Goal: Navigation & Orientation: Find specific page/section

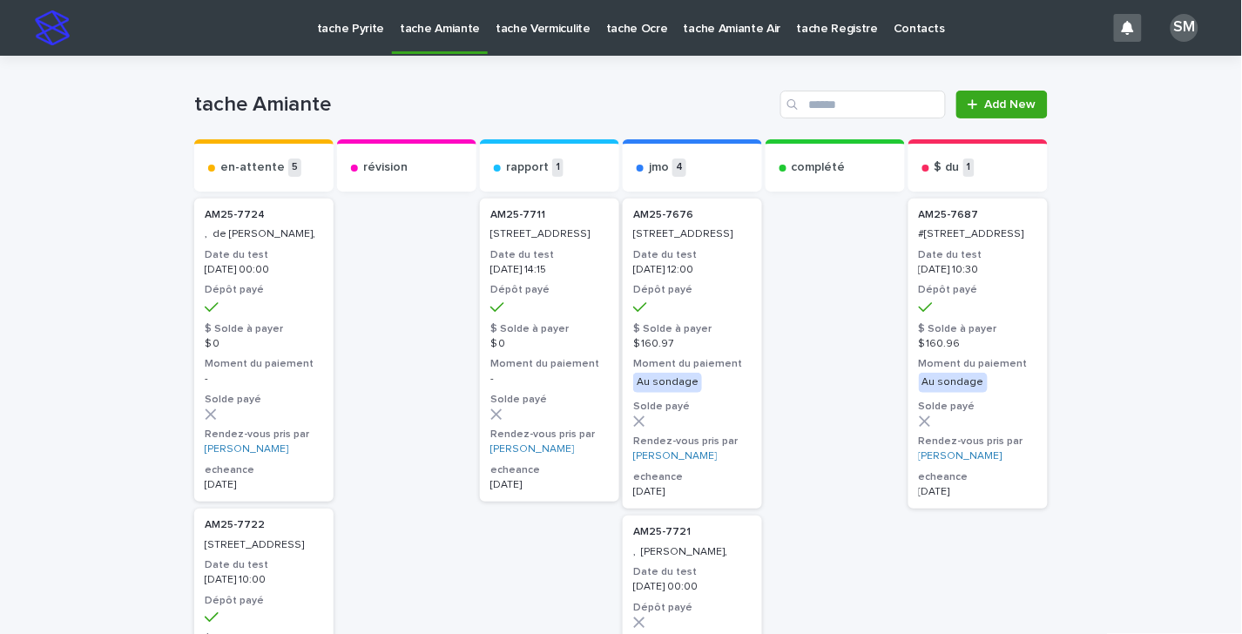
click at [543, 24] on p "tache Vermiculite" at bounding box center [542, 18] width 95 height 37
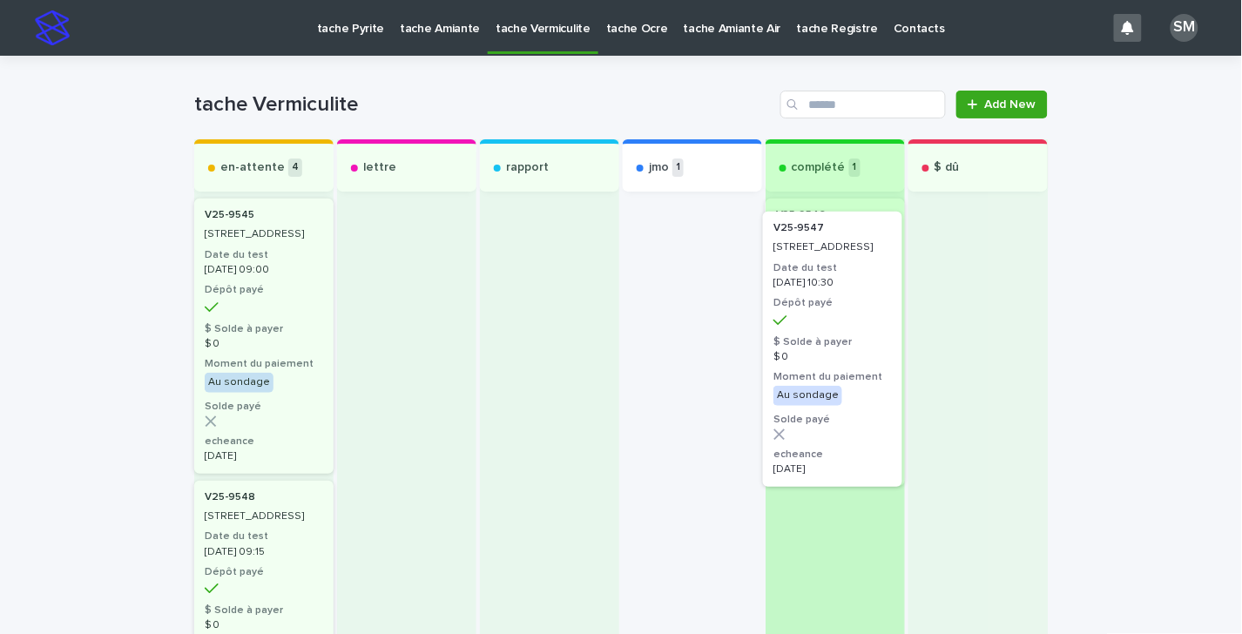
drag, startPoint x: 630, startPoint y: 242, endPoint x: 792, endPoint y: 257, distance: 162.6
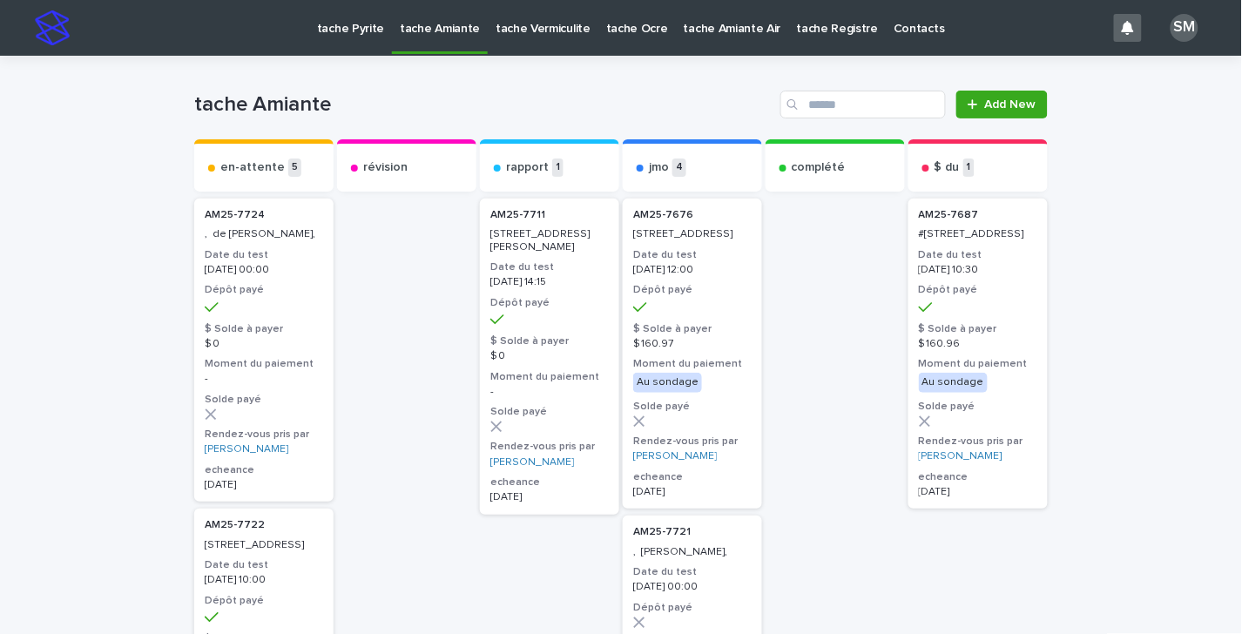
click at [338, 32] on p "tache Pyrite" at bounding box center [350, 18] width 67 height 37
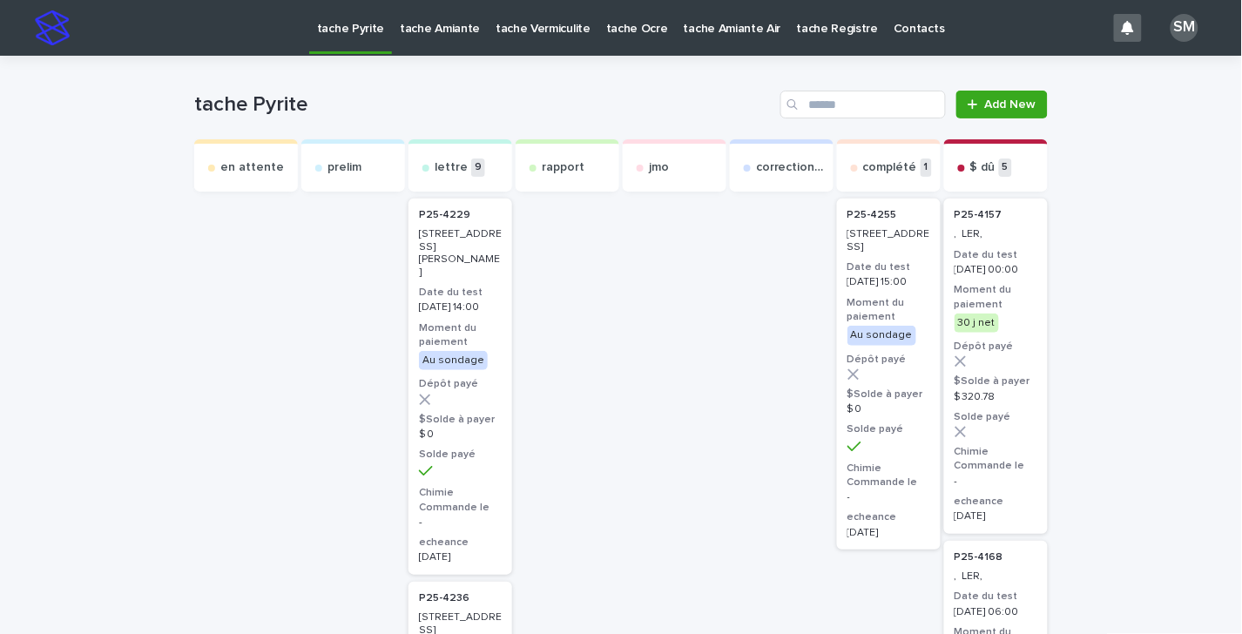
click at [419, 32] on p "tache Amiante" at bounding box center [440, 18] width 80 height 37
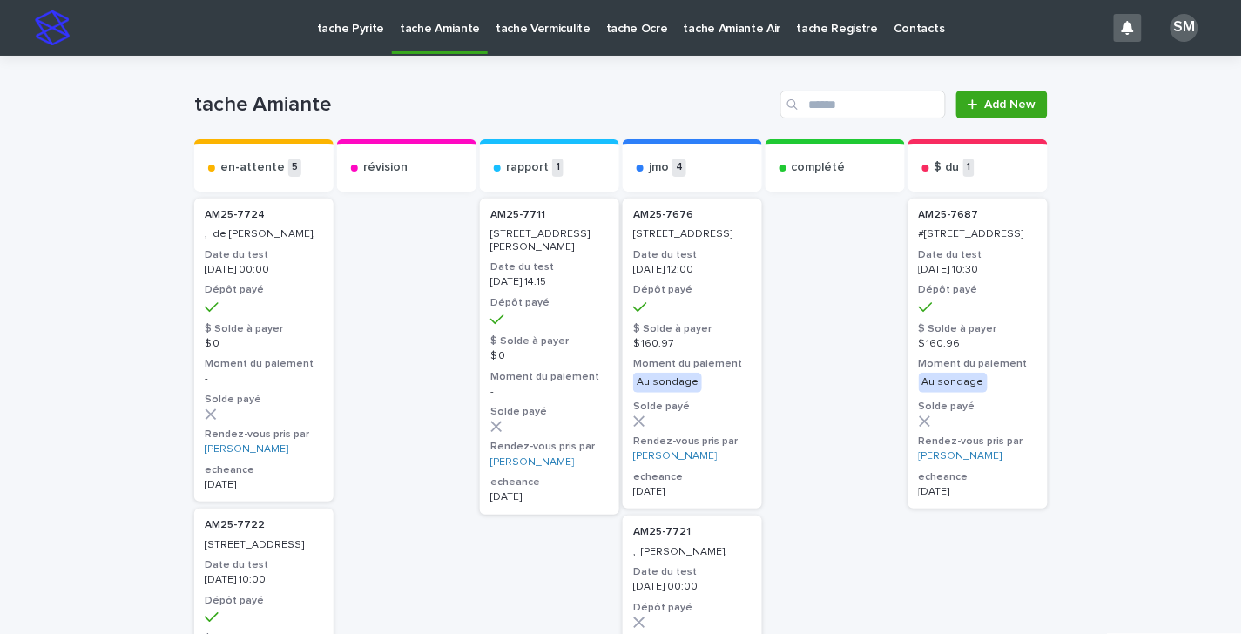
click at [505, 40] on link "tache Vermiculite" at bounding box center [543, 27] width 111 height 54
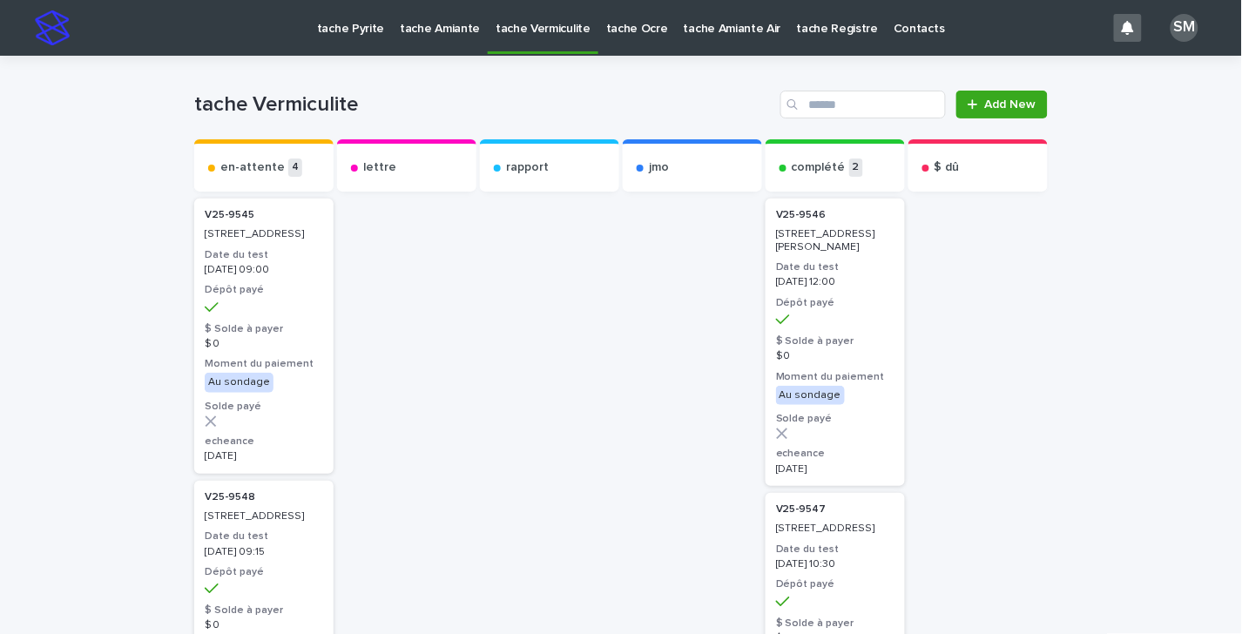
click at [351, 22] on p "tache Pyrite" at bounding box center [350, 18] width 67 height 37
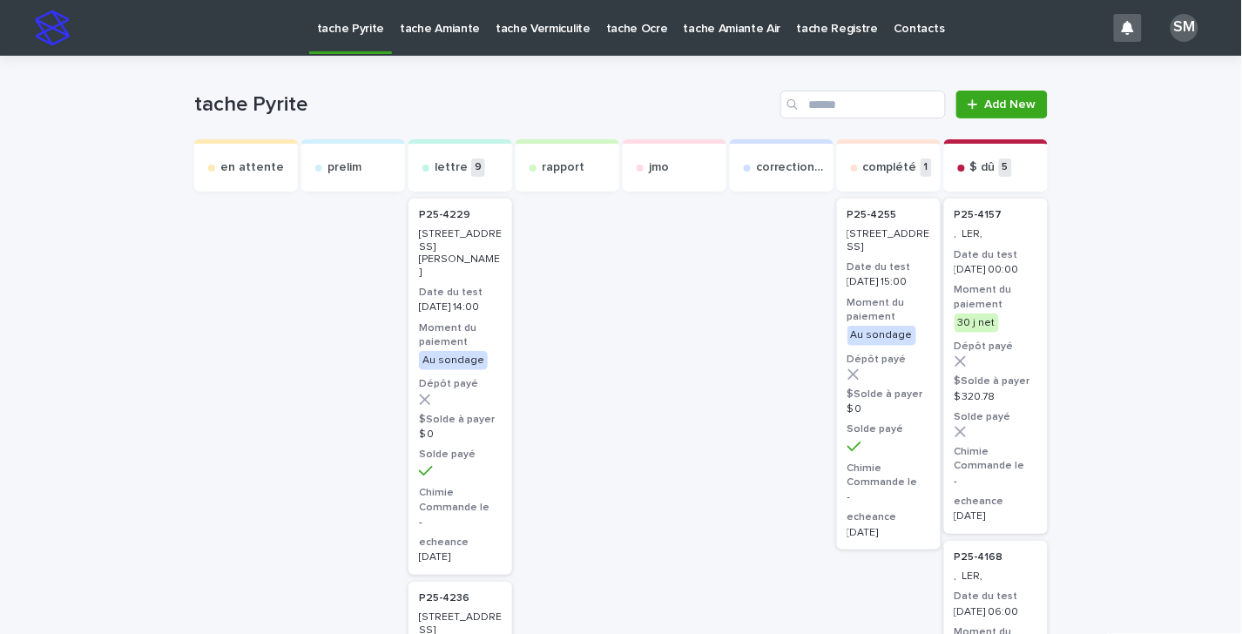
click at [351, 22] on p "tache Pyrite" at bounding box center [350, 18] width 67 height 37
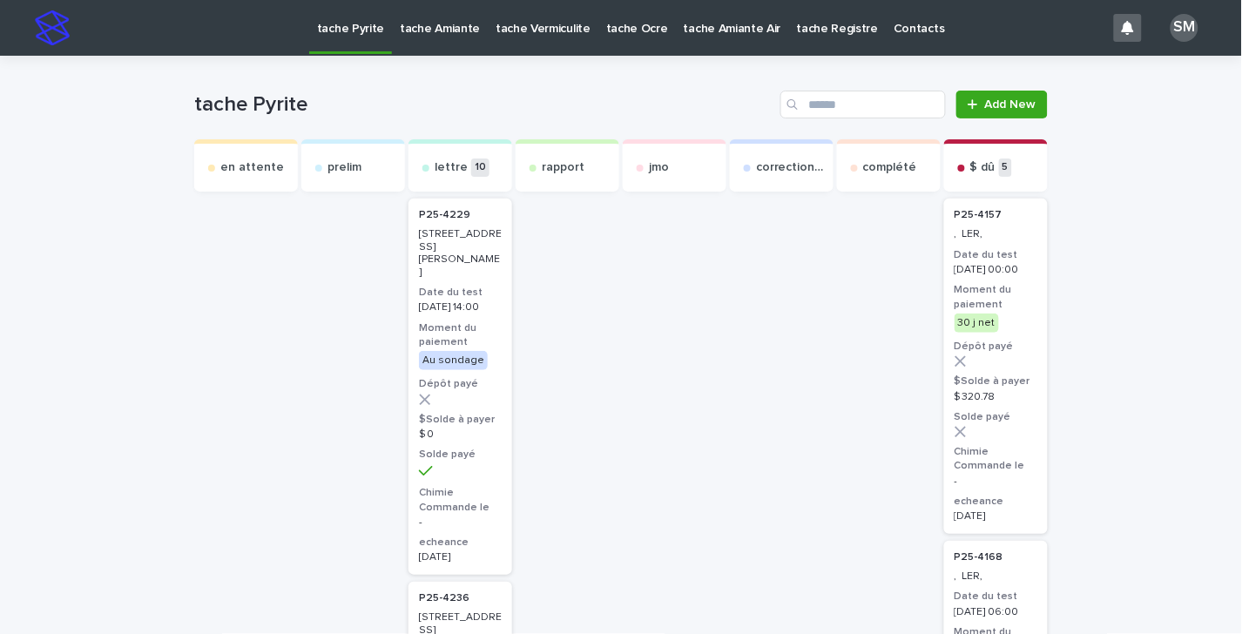
click at [439, 33] on p "tache Amiante" at bounding box center [440, 18] width 80 height 37
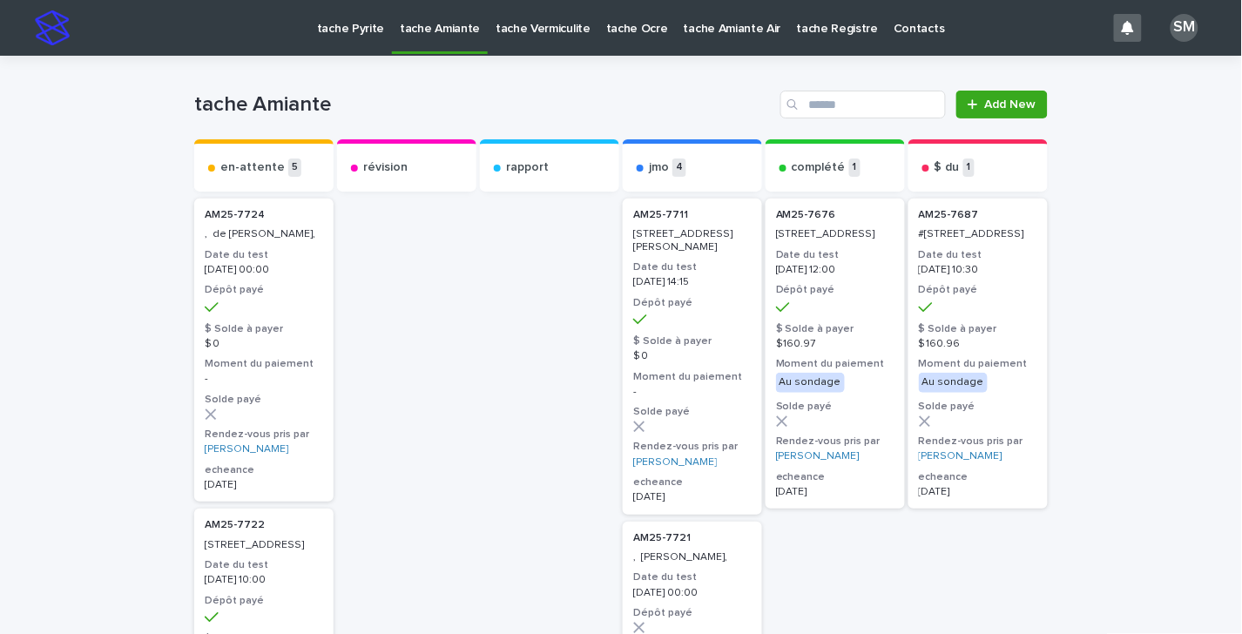
click at [540, 31] on p "tache Vermiculite" at bounding box center [542, 18] width 95 height 37
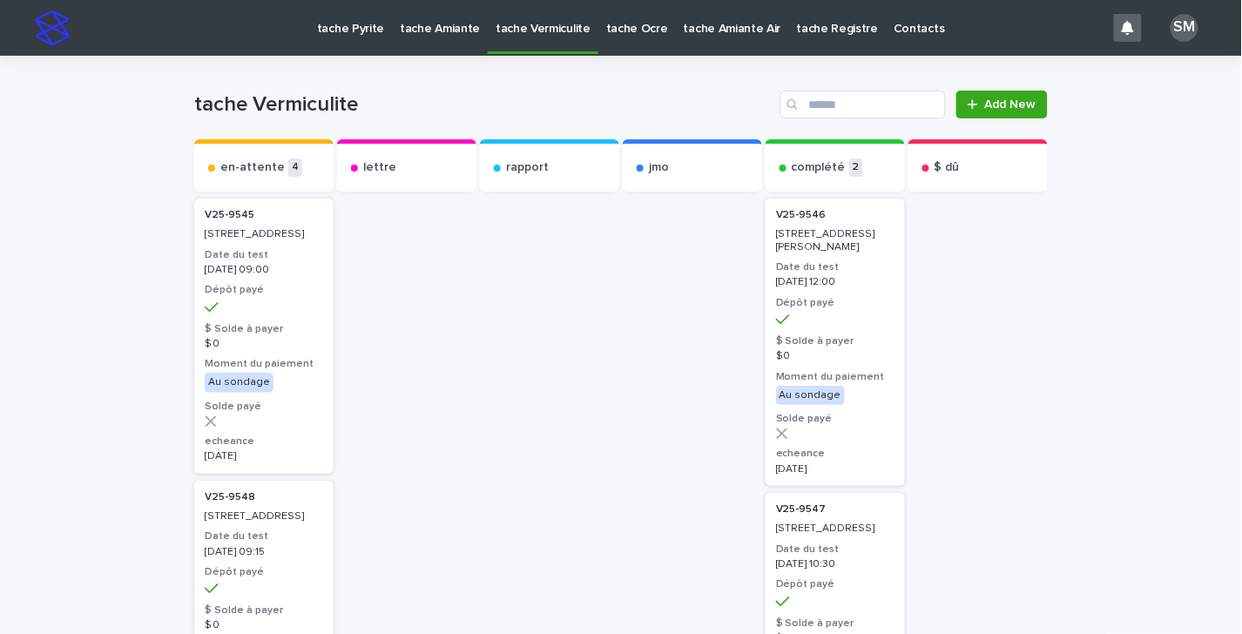
click at [606, 30] on p "tache Ocre" at bounding box center [637, 18] width 62 height 37
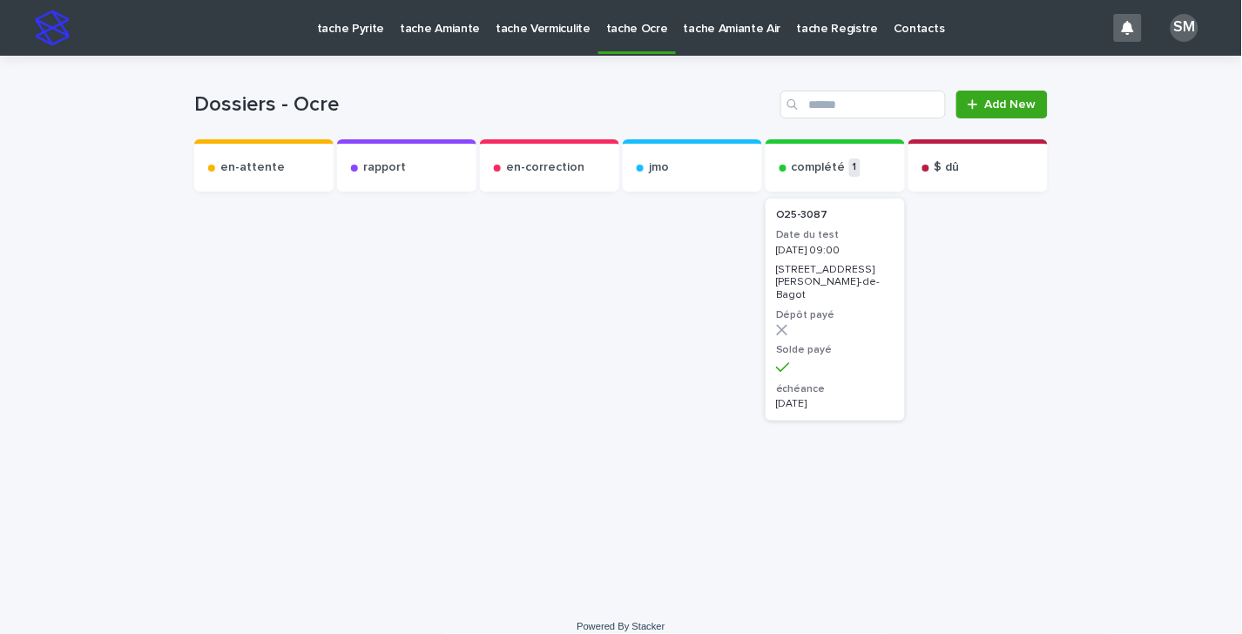
click at [352, 42] on link "tache Pyrite" at bounding box center [350, 27] width 83 height 54
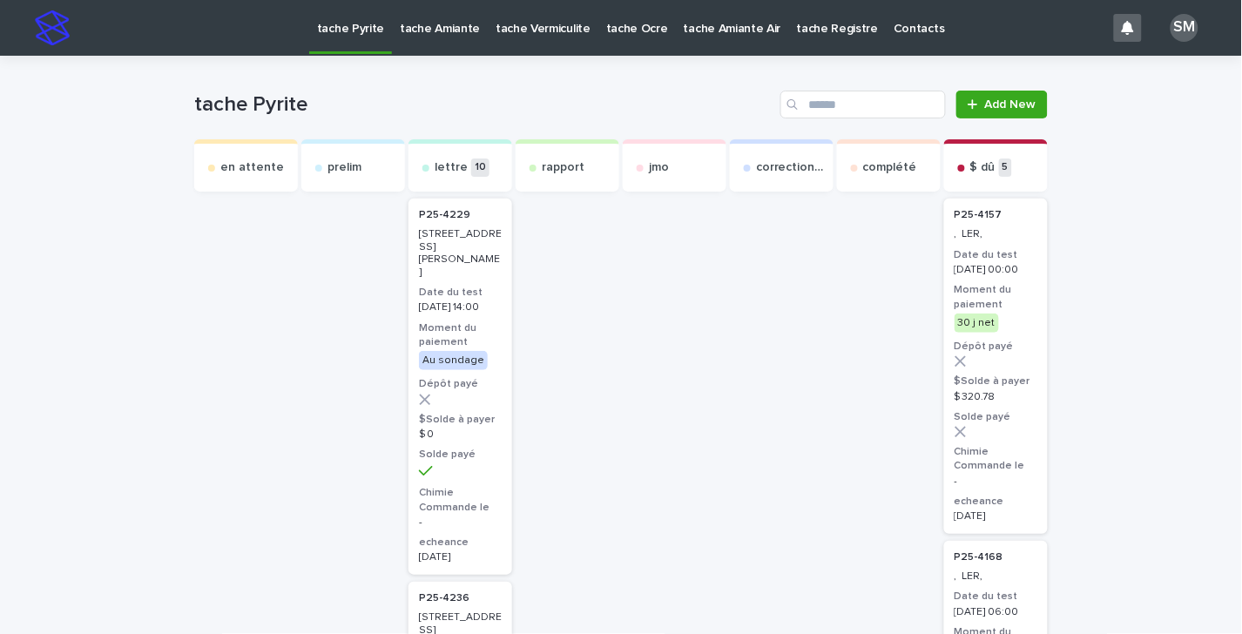
click at [609, 24] on p "tache Ocre" at bounding box center [637, 18] width 62 height 37
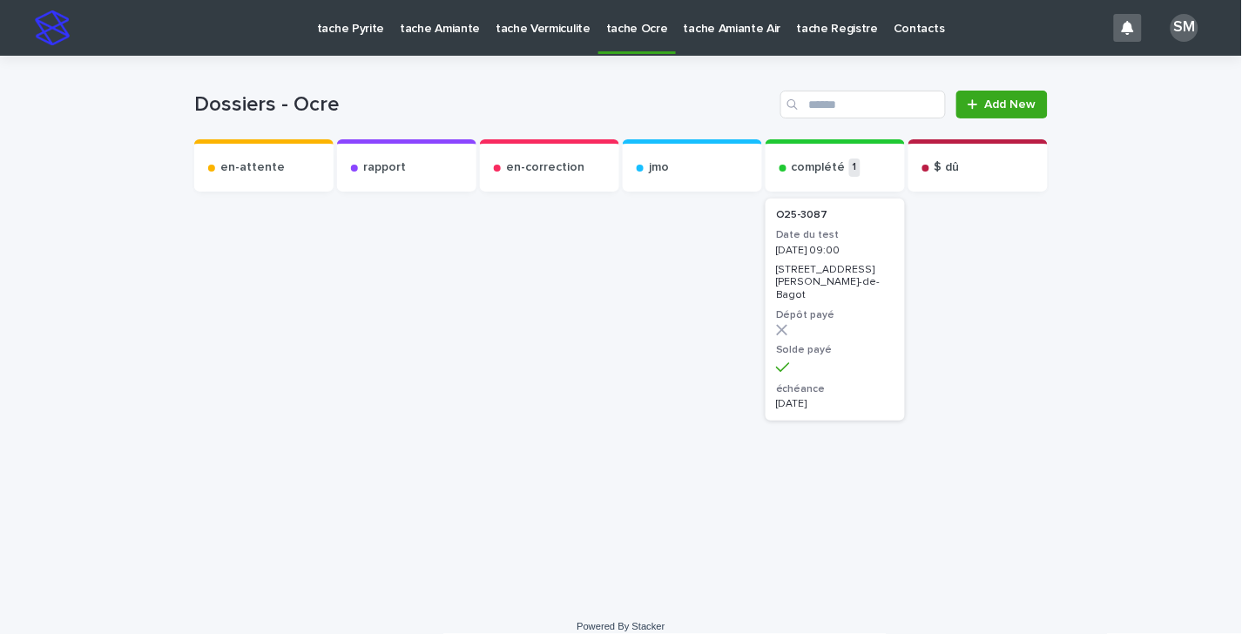
click at [521, 37] on link "tache Vermiculite" at bounding box center [543, 27] width 111 height 54
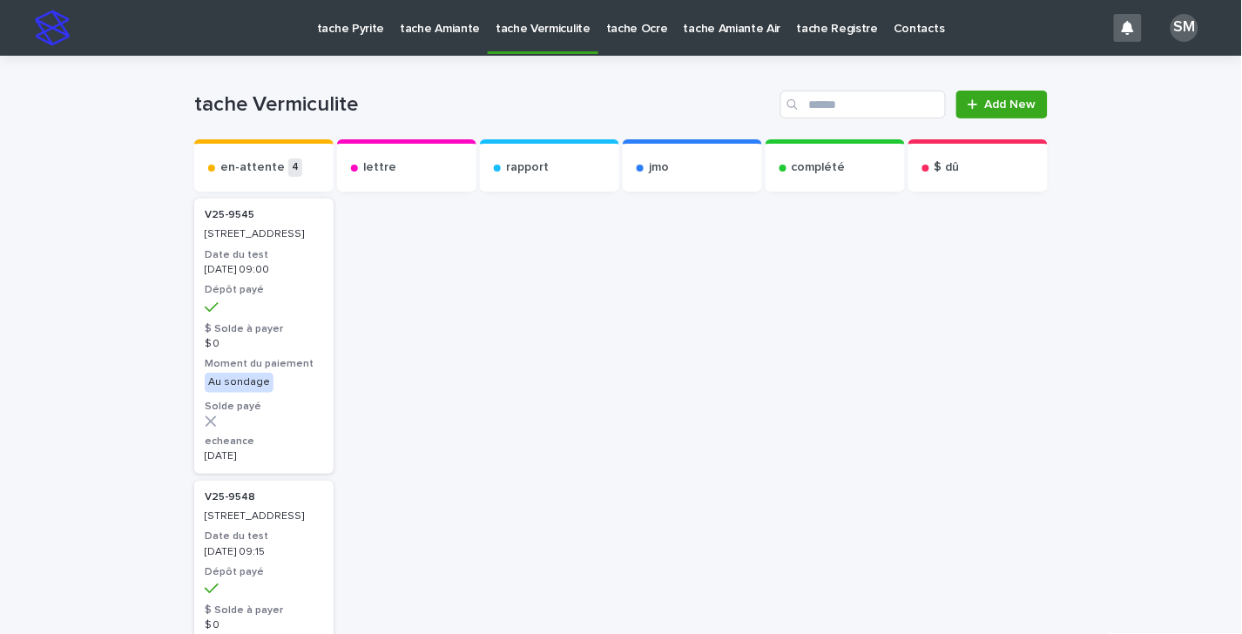
click at [415, 37] on link "tache Amiante" at bounding box center [440, 27] width 96 height 54
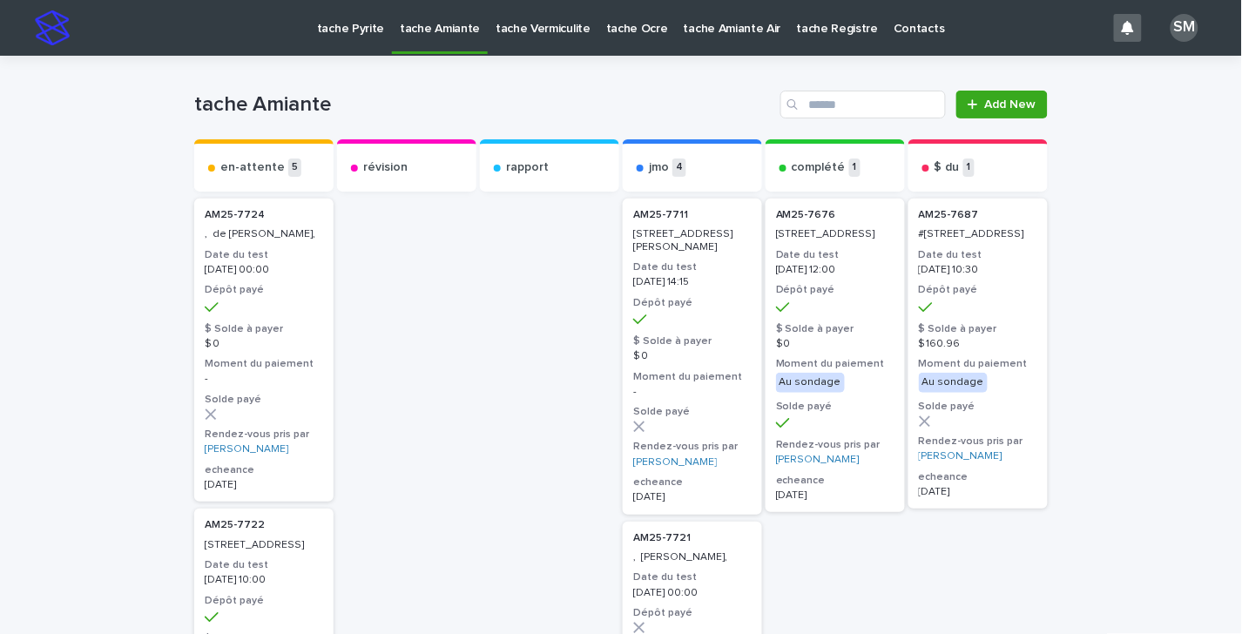
click at [332, 28] on p "tache Pyrite" at bounding box center [350, 18] width 67 height 37
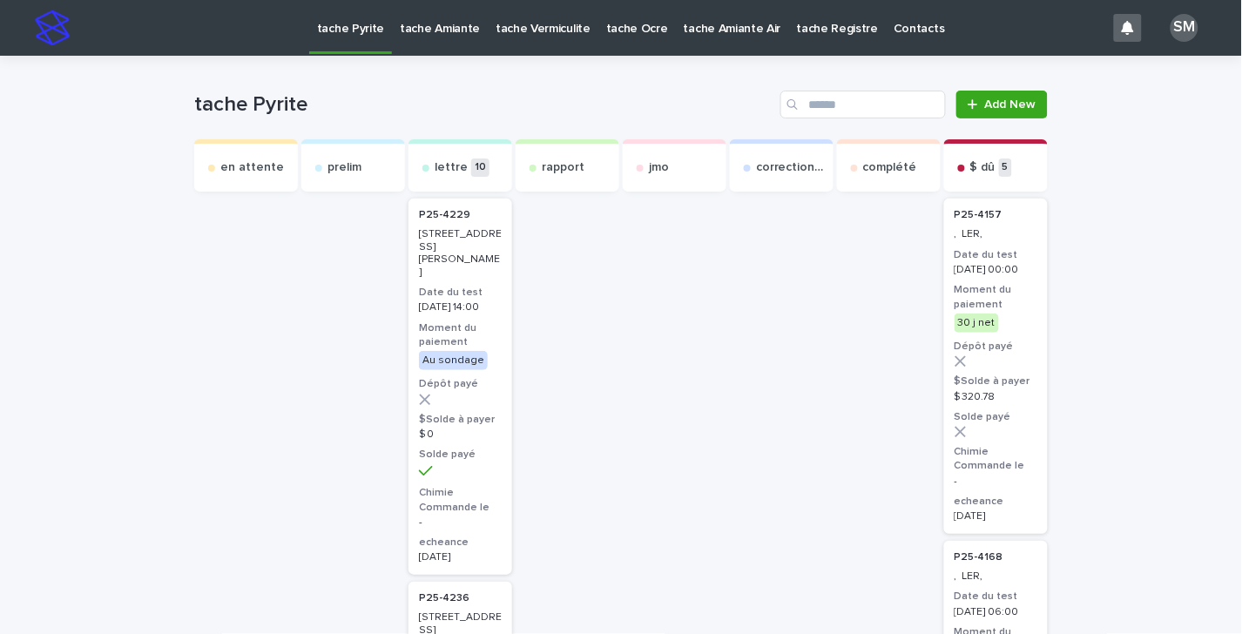
click at [632, 32] on p "tache Ocre" at bounding box center [637, 18] width 62 height 37
